Goal: Navigation & Orientation: Find specific page/section

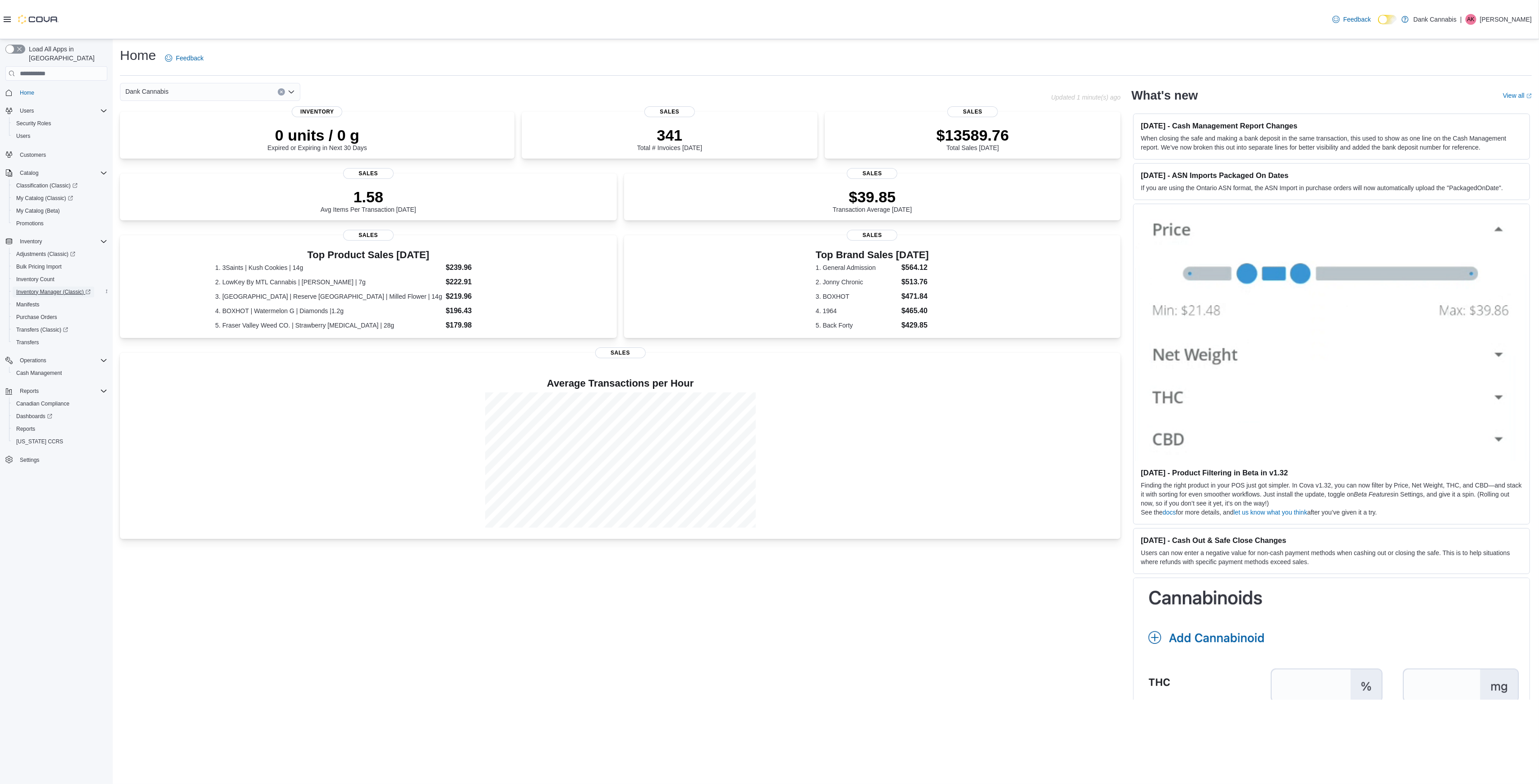
click at [69, 287] on span "Inventory Manager (Classic)" at bounding box center [53, 292] width 75 height 11
